Goal: Transaction & Acquisition: Purchase product/service

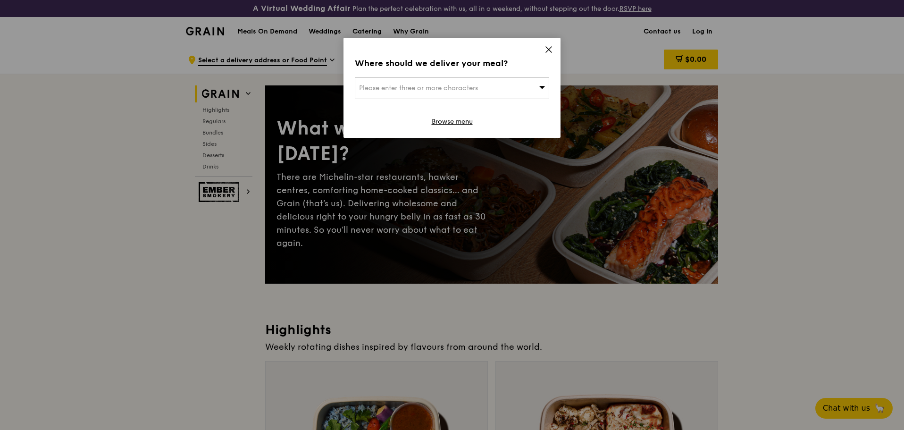
click at [451, 88] on span "Please enter three or more characters" at bounding box center [418, 88] width 119 height 8
click at [546, 47] on icon at bounding box center [549, 50] width 6 height 6
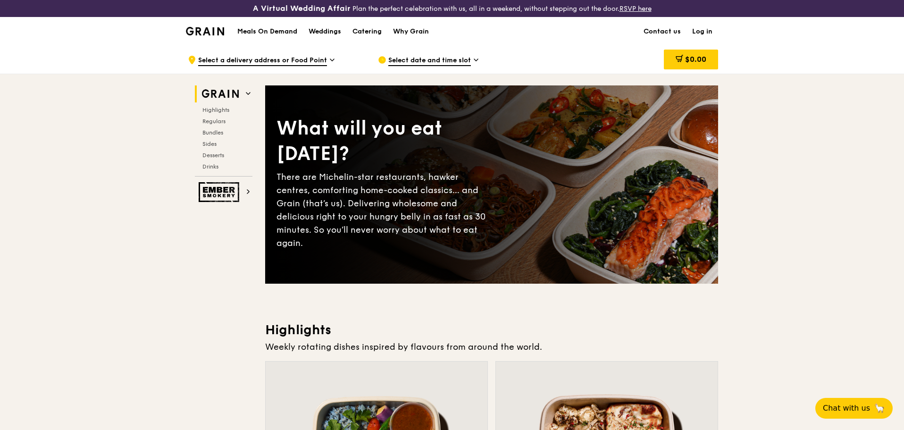
click at [310, 54] on div ".cls-1 { fill: none; stroke: #fff; stroke-linecap: round; stroke-linejoin: roun…" at bounding box center [275, 60] width 175 height 28
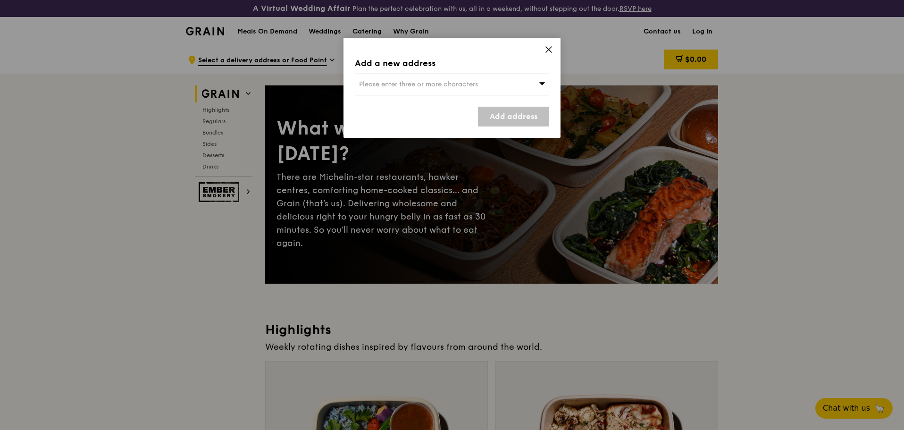
click at [389, 84] on span "Please enter three or more characters" at bounding box center [418, 84] width 119 height 8
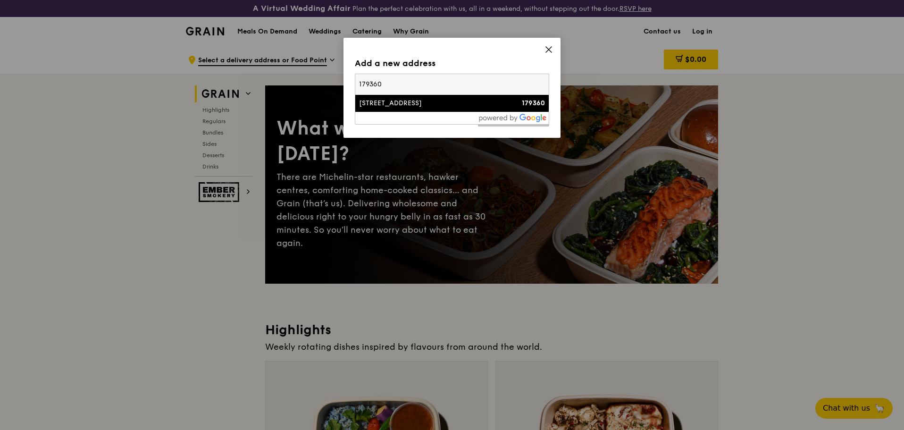
type input "179360"
click at [388, 108] on div "[STREET_ADDRESS]" at bounding box center [429, 103] width 140 height 9
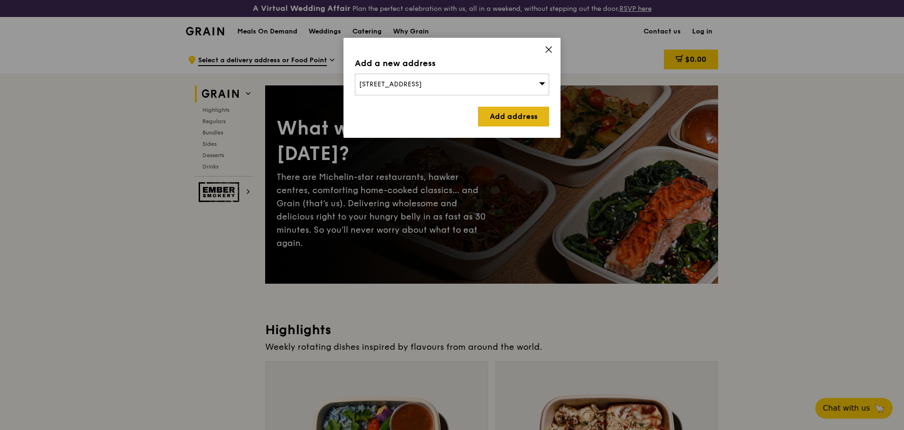
click at [509, 121] on link "Add address" at bounding box center [513, 117] width 71 height 20
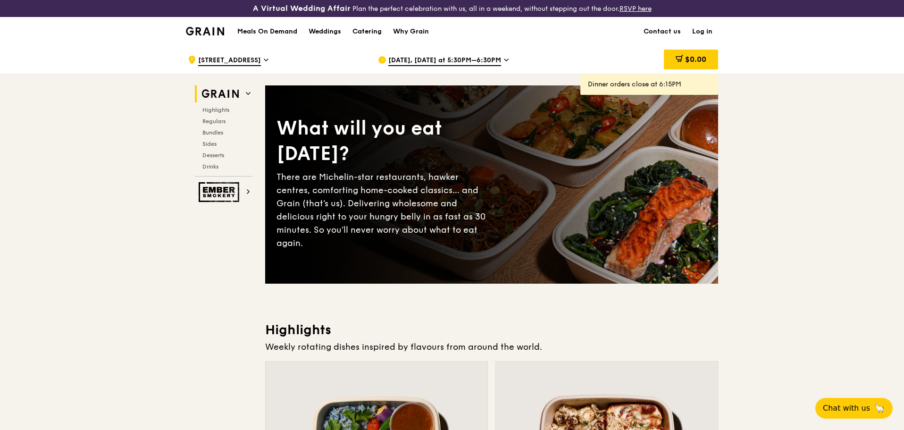
click at [505, 62] on icon at bounding box center [506, 60] width 5 height 8
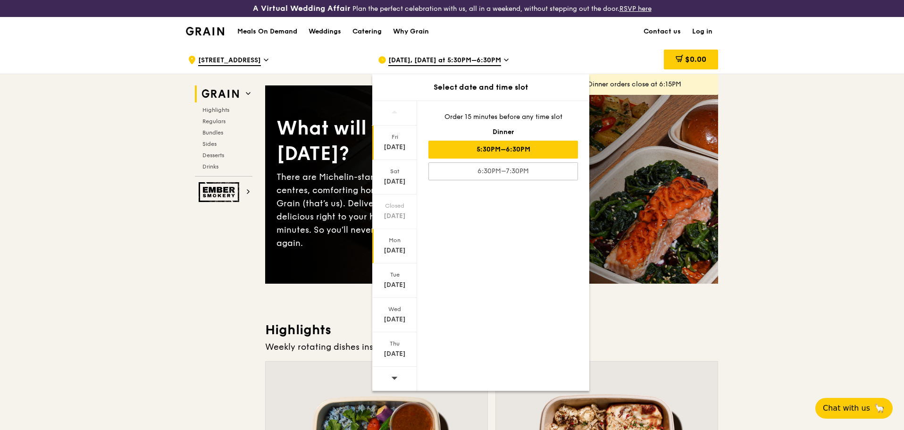
click at [393, 242] on div "Mon" at bounding box center [395, 240] width 42 height 8
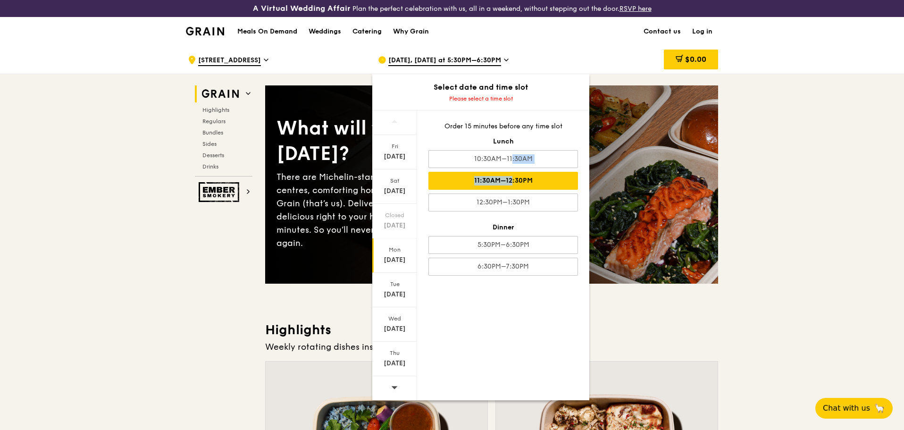
drag, startPoint x: 490, startPoint y: 162, endPoint x: 492, endPoint y: 176, distance: 13.8
click at [492, 176] on div "Order 15 minutes before any time slot Lunch 10:30AM–11:30AM 11:30AM–12:30PM 12:…" at bounding box center [503, 198] width 172 height 177
click at [492, 182] on div "11:30AM–12:30PM" at bounding box center [504, 181] width 150 height 18
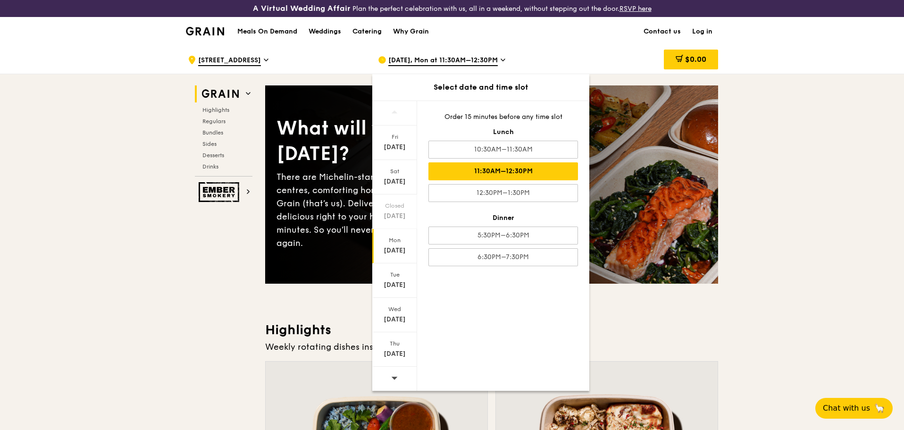
click at [487, 174] on div "11:30AM–12:30PM" at bounding box center [504, 171] width 150 height 18
click at [490, 173] on div "11:30AM–12:30PM" at bounding box center [504, 171] width 150 height 18
click at [631, 324] on h3 "Highlights" at bounding box center [491, 329] width 453 height 17
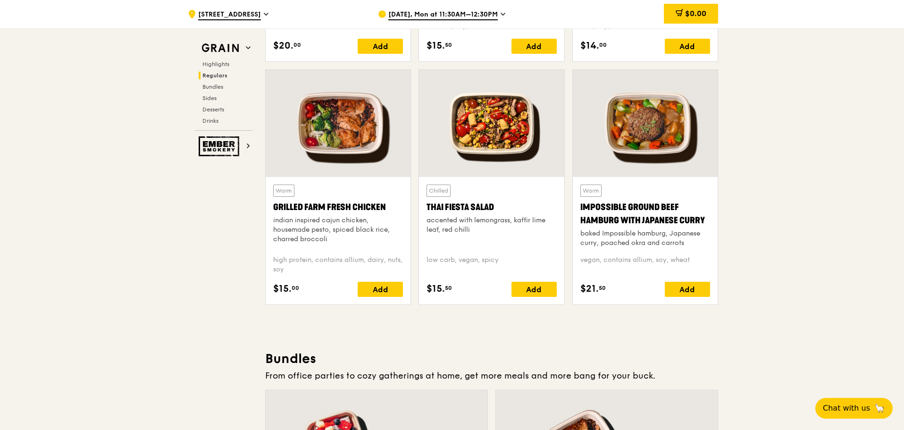
scroll to position [1085, 0]
